Goal: Transaction & Acquisition: Subscribe to service/newsletter

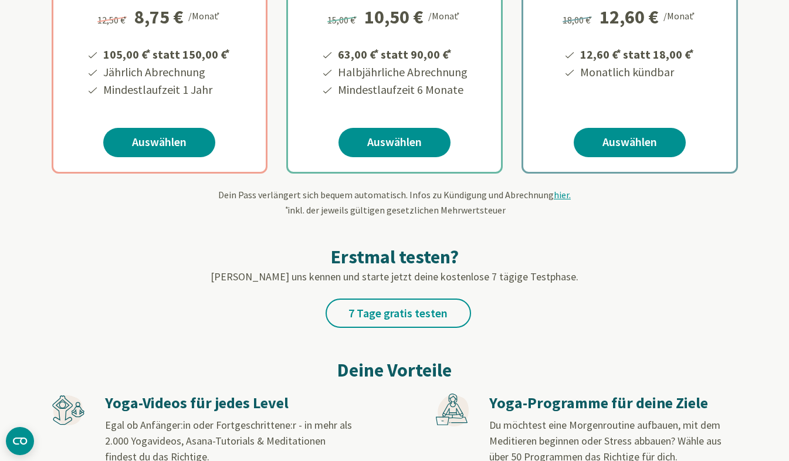
scroll to position [335, 0]
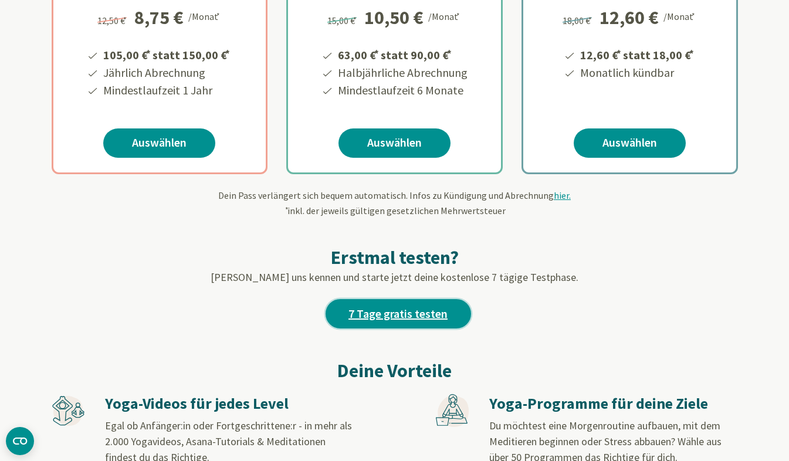
click at [413, 315] on link "7 Tage gratis testen" at bounding box center [397, 313] width 145 height 29
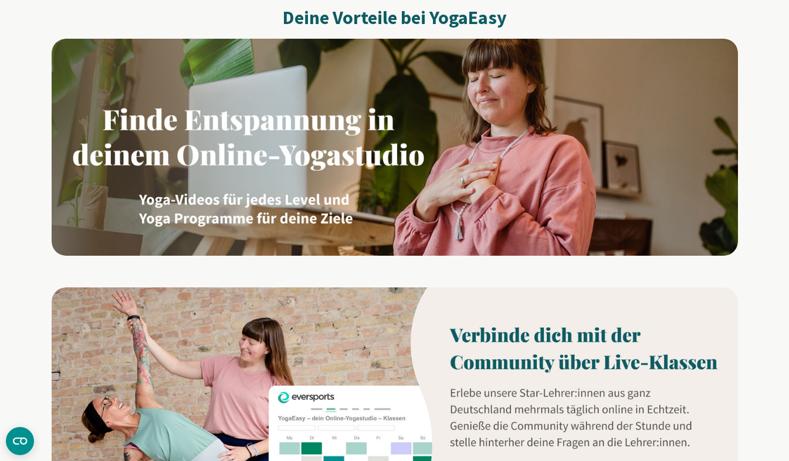
scroll to position [667, 0]
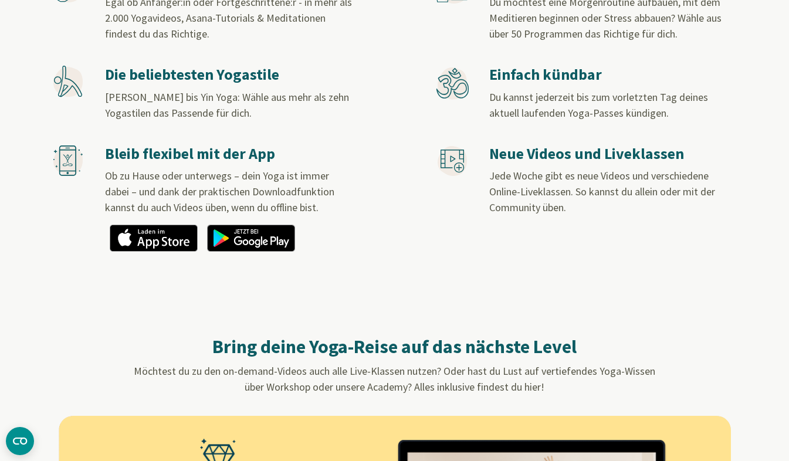
scroll to position [648, 0]
